Goal: Task Accomplishment & Management: Manage account settings

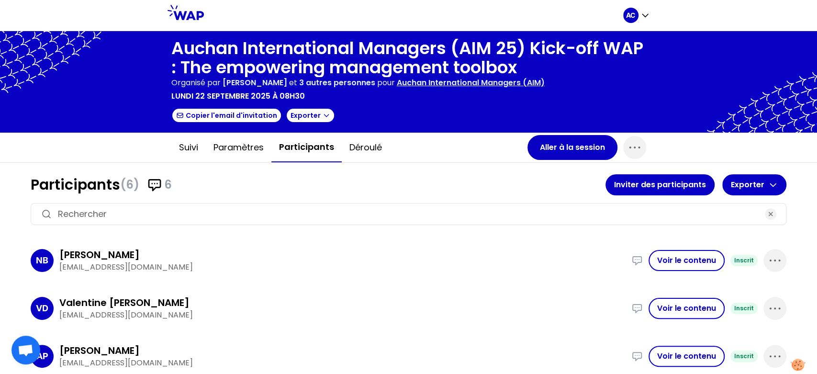
click at [151, 79] on div at bounding box center [408, 81] width 817 height 101
click at [228, 144] on button "Paramètres" at bounding box center [239, 147] width 66 height 29
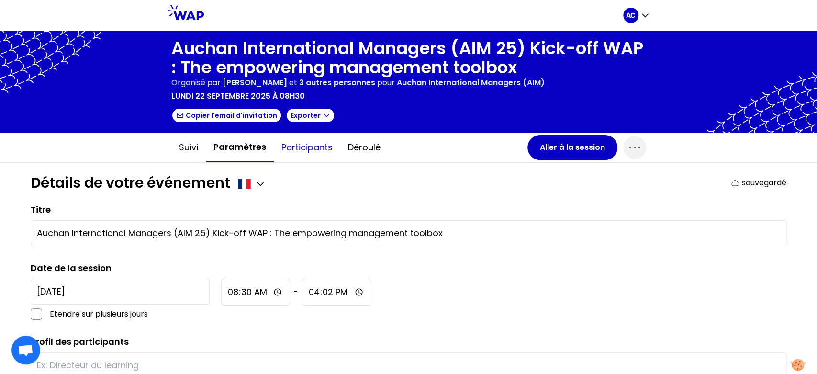
click at [299, 152] on button "Participants" at bounding box center [307, 147] width 67 height 29
